Goal: Transaction & Acquisition: Purchase product/service

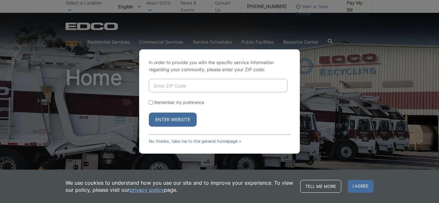
click at [185, 83] on input "Enter ZIP Code" at bounding box center [218, 86] width 139 height 14
type input "92084"
click at [151, 102] on input "Remember my preference" at bounding box center [151, 103] width 4 height 4
checkbox input "true"
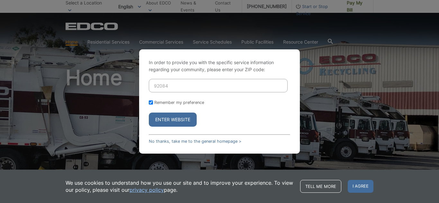
click at [160, 119] on button "Enter Website" at bounding box center [173, 120] width 48 height 14
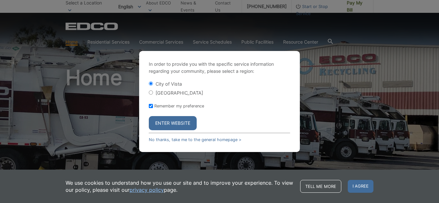
click at [176, 129] on button "Enter Website" at bounding box center [173, 123] width 48 height 14
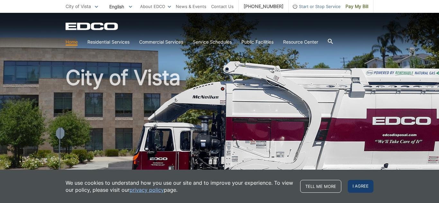
click at [359, 188] on span "I agree" at bounding box center [361, 186] width 26 height 13
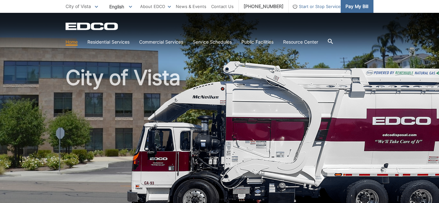
click at [355, 8] on span "Pay My Bill" at bounding box center [357, 6] width 23 height 7
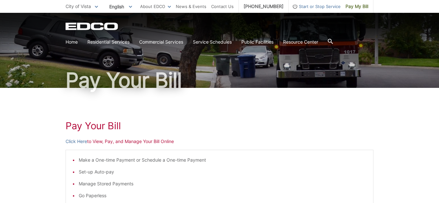
scroll to position [26, 0]
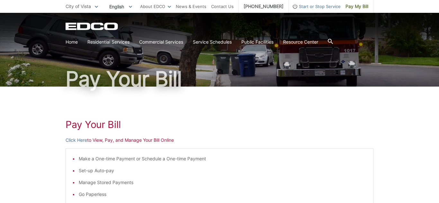
click at [157, 164] on ul "Make a One-time Payment or Schedule a One-time Payment Set-up Auto-pay Manage S…" at bounding box center [219, 183] width 294 height 55
click at [73, 142] on link "Click Here" at bounding box center [77, 140] width 22 height 7
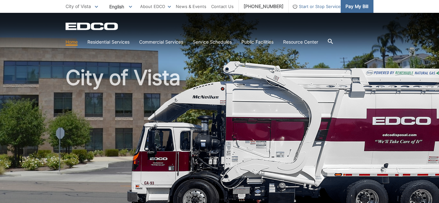
click at [362, 5] on span "Pay My Bill" at bounding box center [357, 6] width 23 height 7
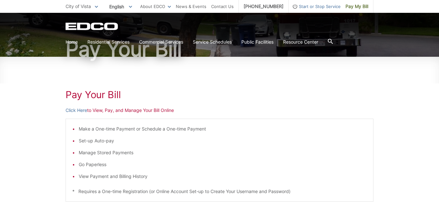
scroll to position [64, 0]
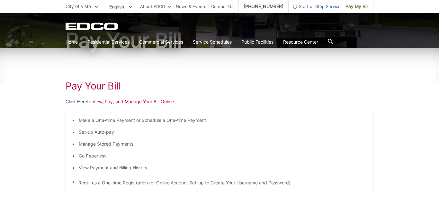
click at [83, 104] on link "Click Here" at bounding box center [77, 101] width 22 height 7
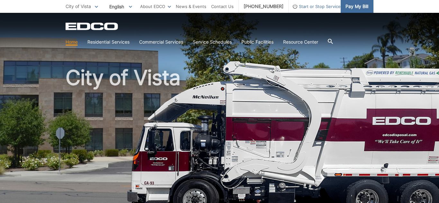
click at [355, 6] on span "Pay My Bill" at bounding box center [357, 6] width 23 height 7
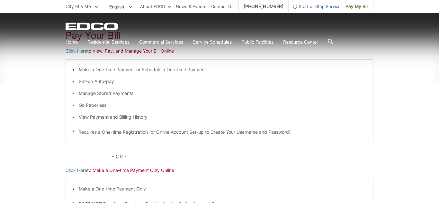
scroll to position [116, 0]
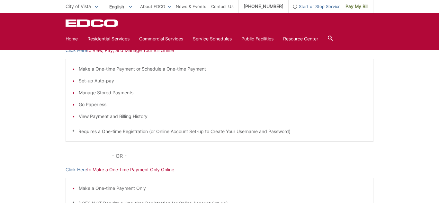
click at [123, 174] on div "Pay Your [PERSON_NAME] Here to View, Pay, and Manage Your Bill Online Make a On…" at bounding box center [220, 126] width 308 height 259
click at [74, 169] on link "Click Here" at bounding box center [77, 170] width 22 height 7
